Goal: Check status: Check status

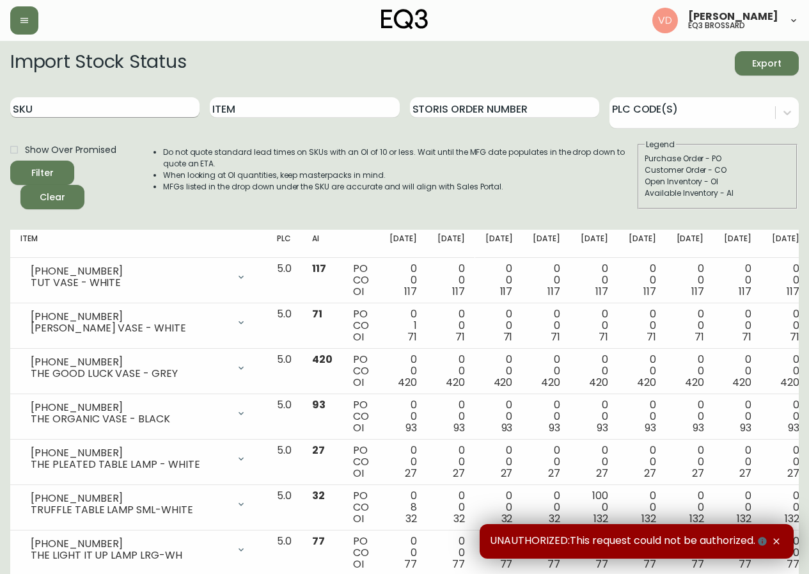
click at [77, 116] on input "SKU" at bounding box center [104, 107] width 189 height 20
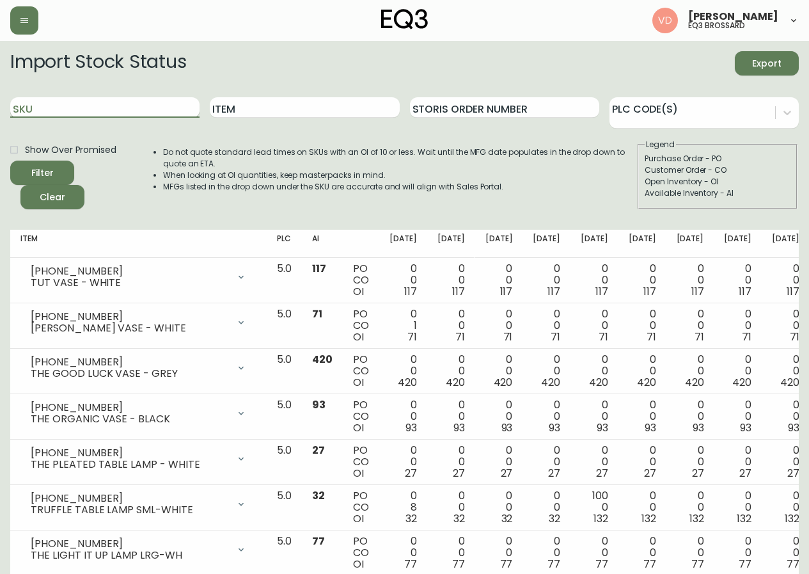
paste input "[PHONE_NUMBER]"
click at [10, 161] on button "Filter" at bounding box center [42, 173] width 64 height 24
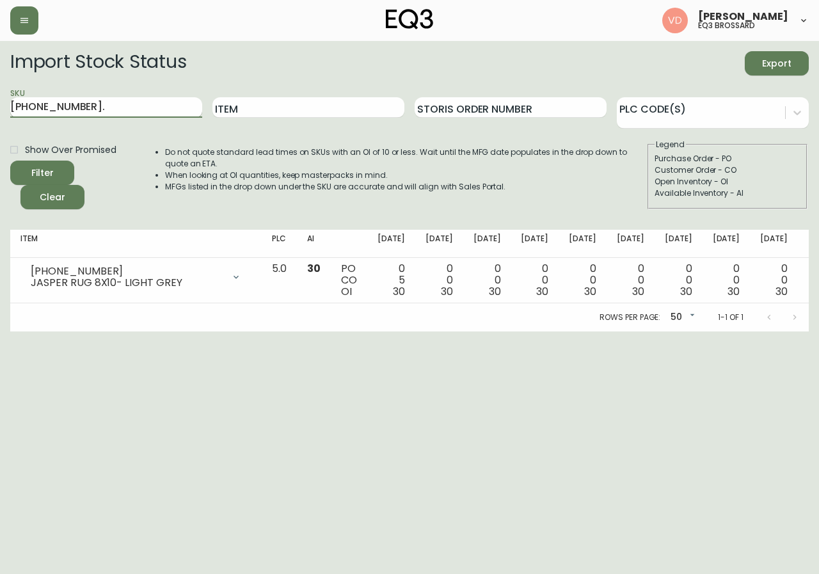
type input "[PHONE_NUMBER]"
drag, startPoint x: 122, startPoint y: 103, endPoint x: 0, endPoint y: 157, distance: 132.9
click at [0, 157] on main "Import Stock Status Export SKU [PHONE_NUMBER] Item Storis Order Number PLC Code…" at bounding box center [409, 186] width 819 height 290
click at [280, 111] on input "Item" at bounding box center [308, 107] width 192 height 20
type input "LOOPY"
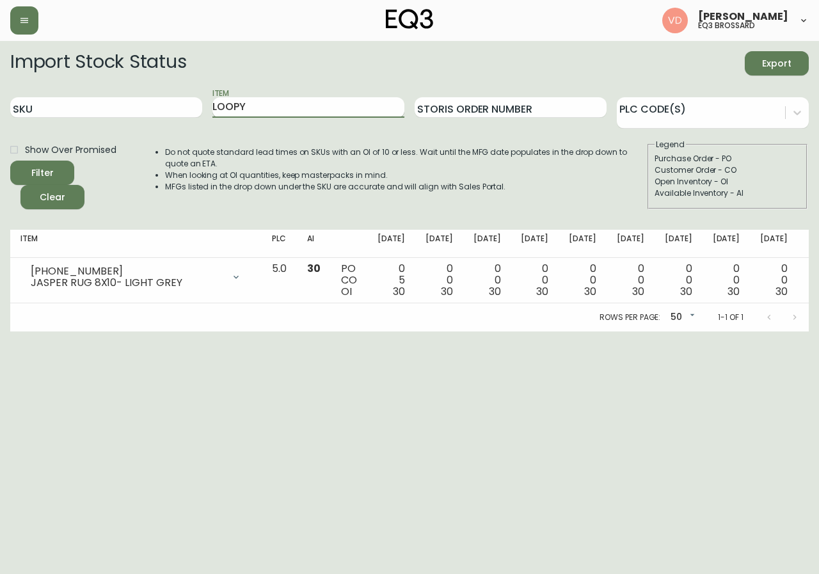
click at [10, 161] on button "Filter" at bounding box center [42, 173] width 64 height 24
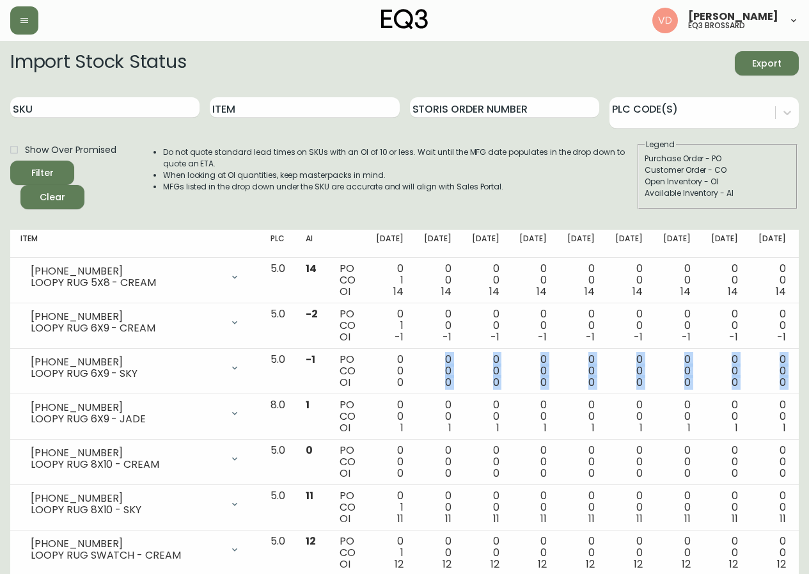
scroll to position [0, 65]
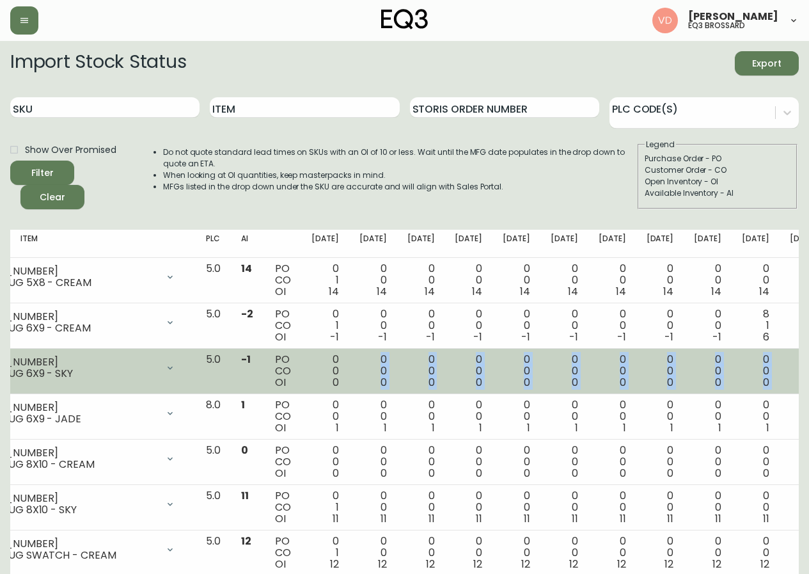
drag, startPoint x: 371, startPoint y: 384, endPoint x: 788, endPoint y: 378, distance: 417.0
click at [788, 378] on tr "[PHONE_NUMBER] LOOPY RUG 6X9 - SKY Opening Balance 0 ( [DATE] ) Available Inven…" at bounding box center [458, 371] width 1025 height 45
drag, startPoint x: 784, startPoint y: 360, endPoint x: 788, endPoint y: 378, distance: 18.3
